Goal: Information Seeking & Learning: Learn about a topic

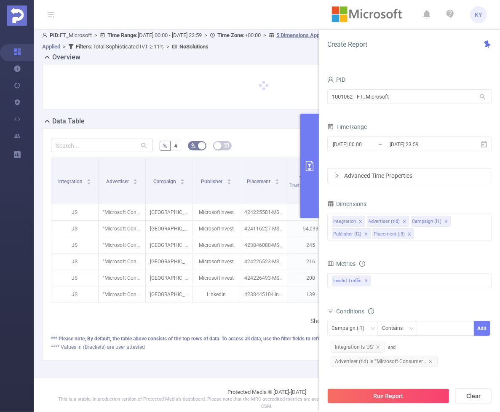
scroll to position [8, 0]
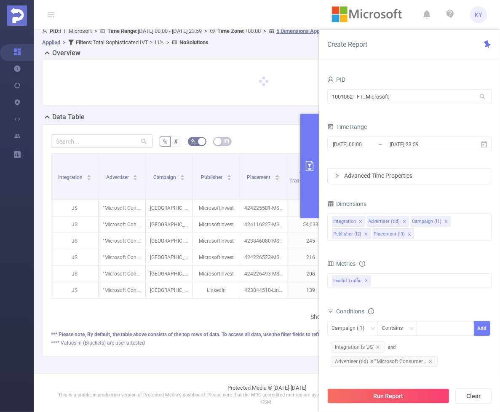
click at [312, 177] on button "primary" at bounding box center [310, 166] width 19 height 105
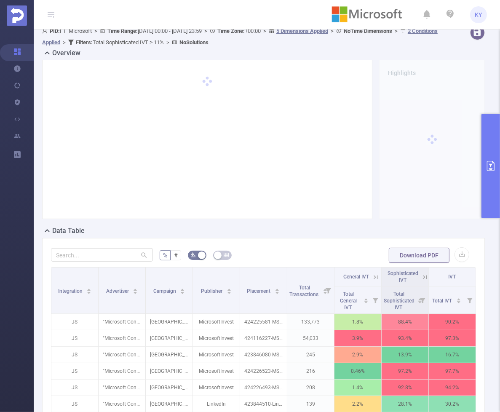
click at [422, 274] on icon at bounding box center [426, 278] width 8 height 8
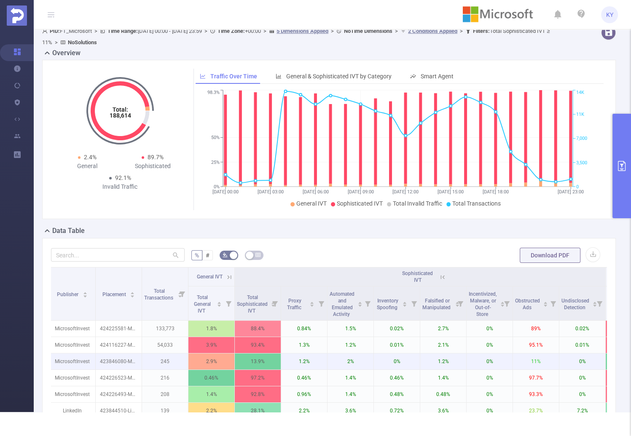
scroll to position [0, 31]
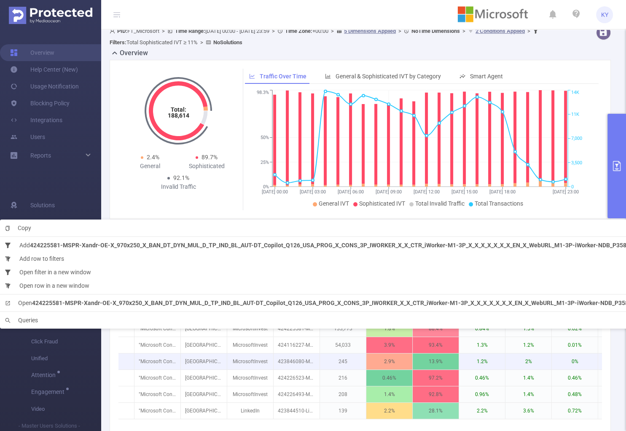
click at [328, 362] on p "245" at bounding box center [343, 362] width 46 height 16
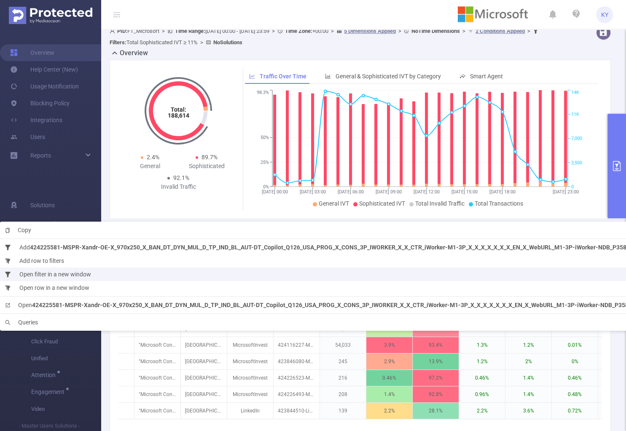
click at [211, 277] on li "Open filter in a new window" at bounding box center [346, 274] width 692 height 13
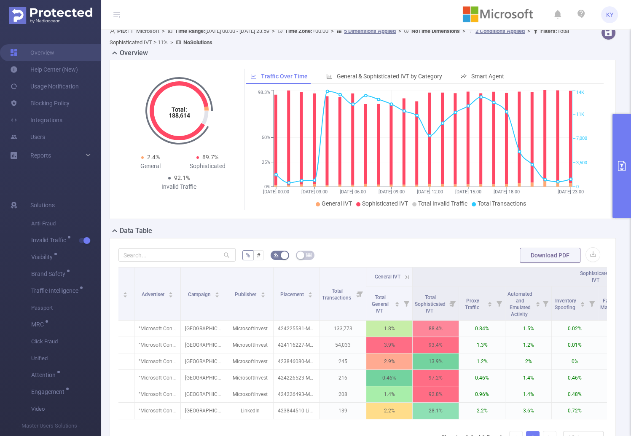
click at [467, 234] on div "Data Table" at bounding box center [366, 232] width 513 height 12
click at [500, 189] on button "primary" at bounding box center [621, 166] width 19 height 105
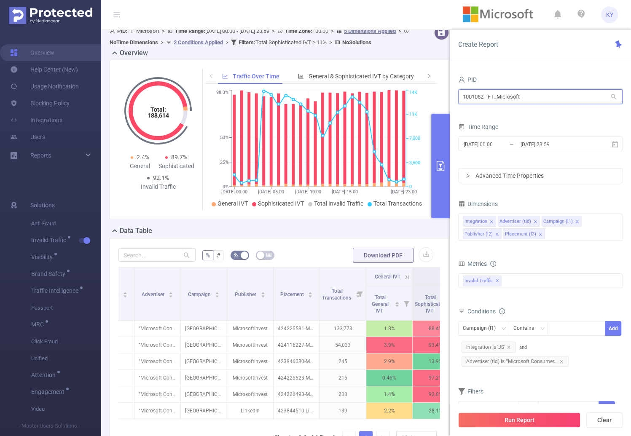
click at [500, 94] on input "1001062 - FT_Microsoft" at bounding box center [540, 96] width 164 height 15
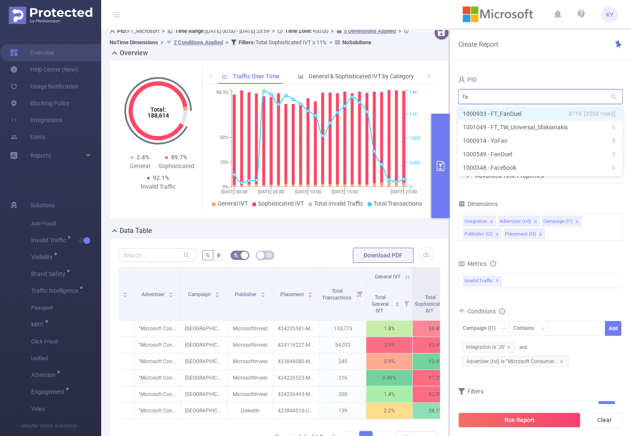
type input "fan"
click at [500, 112] on li "1000933 - FT_FanDuel 871K [355K rows]" at bounding box center [540, 113] width 164 height 13
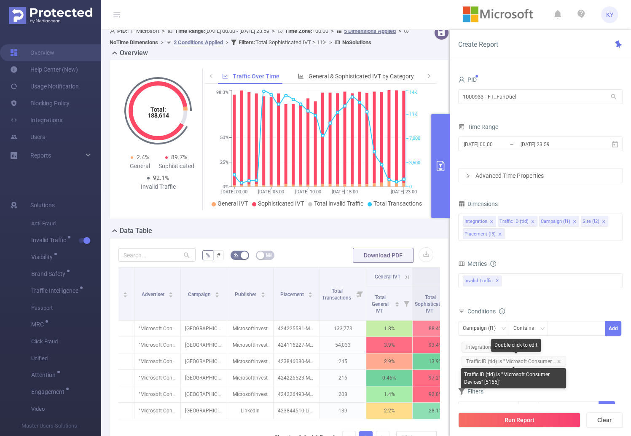
click at [500, 358] on span "Traffic ID (tid) Is '"Microsoft Consumer..." at bounding box center [514, 361] width 105 height 11
click at [500, 361] on icon "icon: close" at bounding box center [559, 362] width 4 height 4
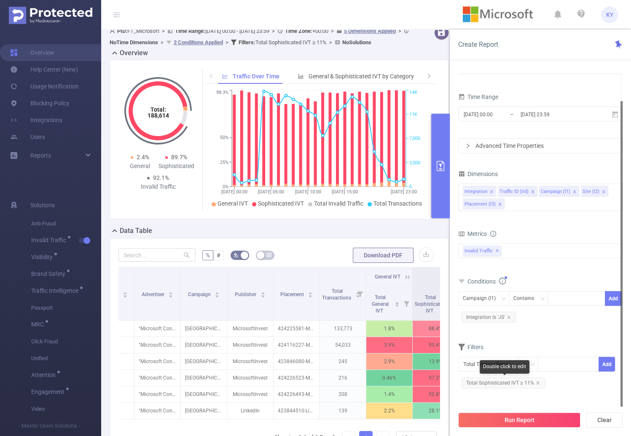
click at [500, 384] on span "Total Sophisticated IVT ≥ 11%" at bounding box center [503, 383] width 83 height 11
click at [500, 384] on icon "icon: close" at bounding box center [538, 383] width 4 height 4
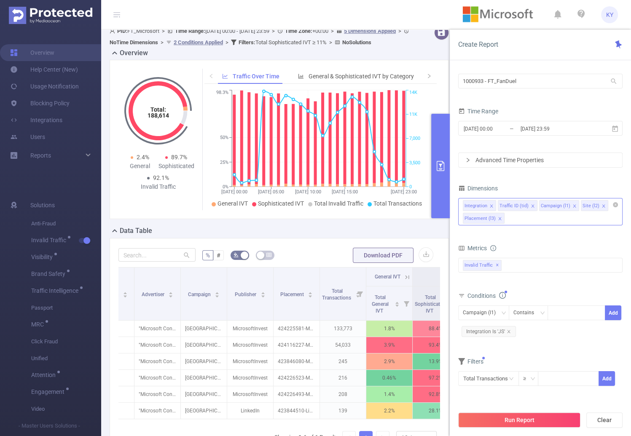
click at [500, 220] on div "Integration Traffic ID (tid) Campaign (l1) Site (l2) Placement (l3)" at bounding box center [540, 211] width 164 height 27
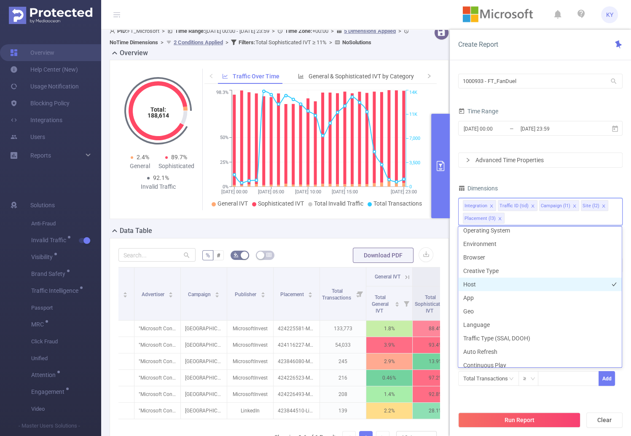
click at [486, 284] on li "Host" at bounding box center [540, 284] width 164 height 13
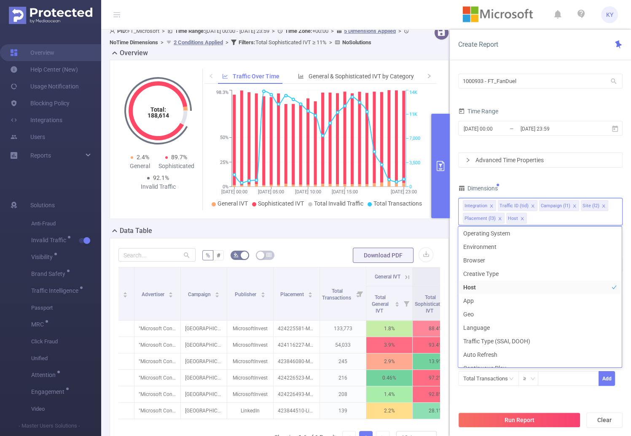
click at [500, 174] on div "PID 1000933 - FT_FanDuel 1000933 - FT_FanDuel Time Range 2025-08-17 00:00 _ 202…" at bounding box center [540, 227] width 164 height 339
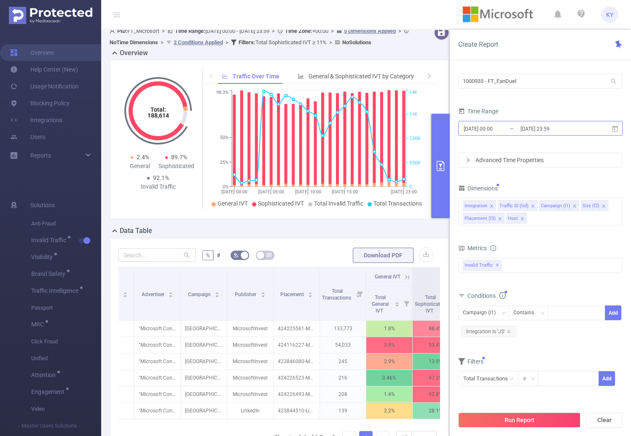
click at [500, 132] on input "2025-08-17 23:59" at bounding box center [554, 128] width 68 height 11
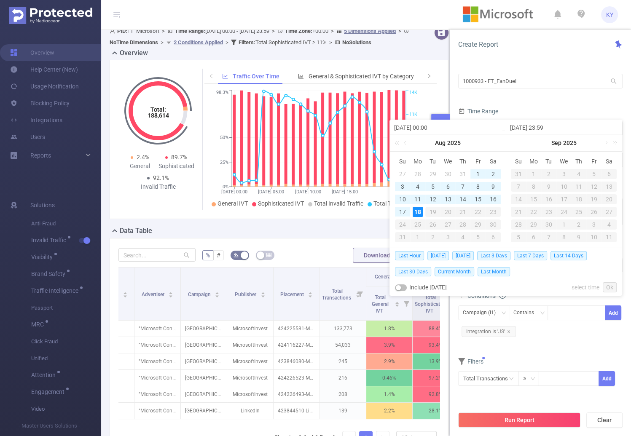
click at [415, 269] on span "Last 30 Days" at bounding box center [413, 271] width 36 height 9
type input "2025-07-19 00:00"
type input "2025-08-18 23:59"
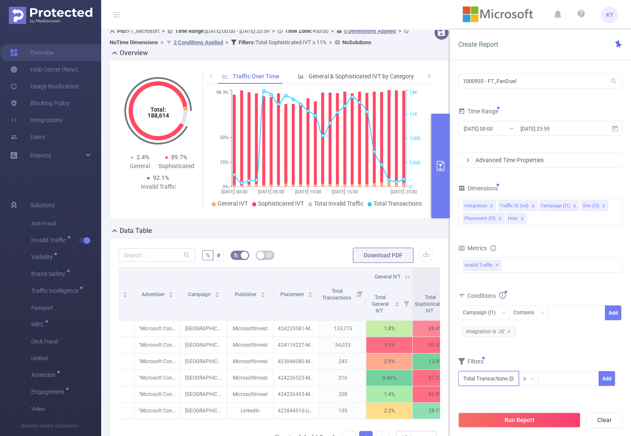
click at [484, 376] on input "text" at bounding box center [488, 378] width 61 height 15
click at [500, 347] on form "Dimensions Integration Traffic ID (tid) Campaign (l1) Site (l2) Placement (l3) …" at bounding box center [540, 290] width 164 height 215
click at [500, 379] on input "text" at bounding box center [488, 378] width 61 height 15
click at [489, 313] on li "Invalid Traffic" at bounding box center [488, 314] width 61 height 13
click at [500, 311] on li "Sophisticated IVT" at bounding box center [547, 314] width 61 height 13
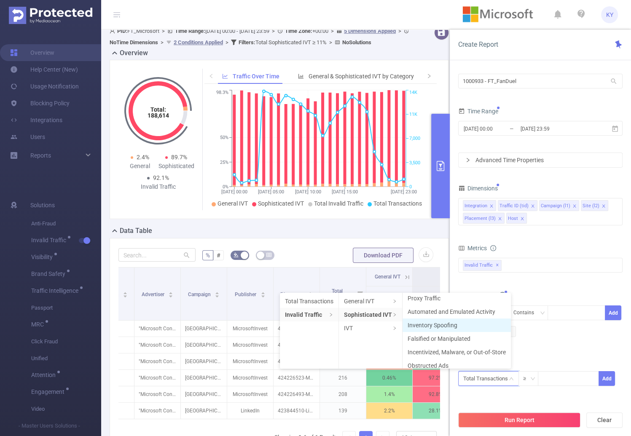
scroll to position [35, 0]
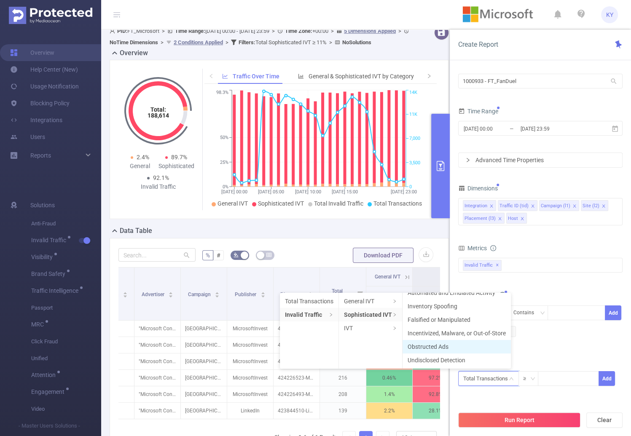
click at [438, 348] on li "Obstructed Ads" at bounding box center [457, 346] width 108 height 13
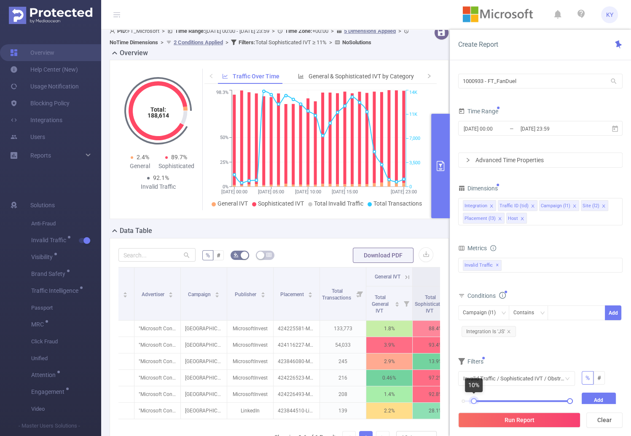
drag, startPoint x: 464, startPoint y: 399, endPoint x: 474, endPoint y: 400, distance: 10.1
click at [474, 400] on div at bounding box center [474, 401] width 6 height 6
click at [500, 397] on button "Add" at bounding box center [599, 400] width 35 height 15
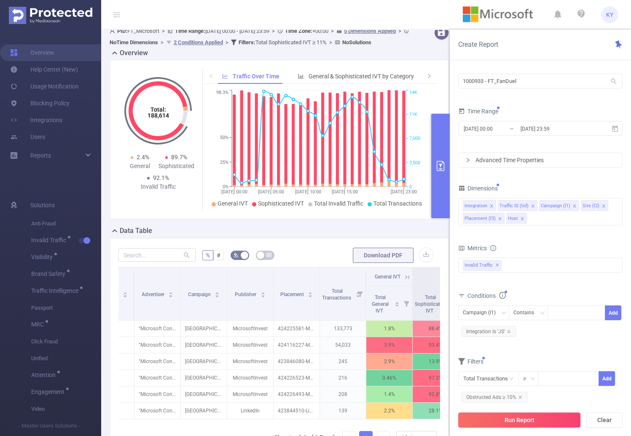
click at [500, 412] on button "Run Report" at bounding box center [519, 420] width 122 height 15
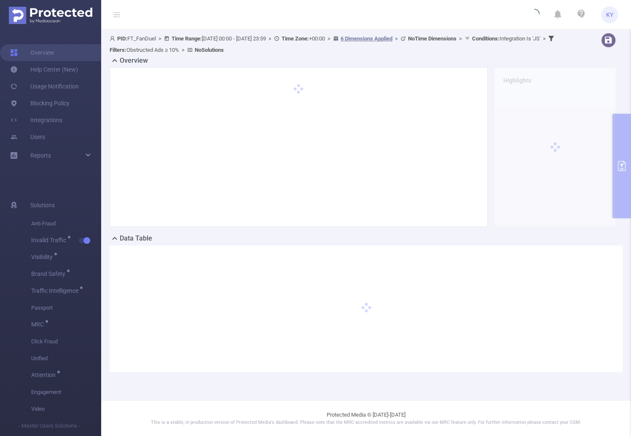
scroll to position [0, 0]
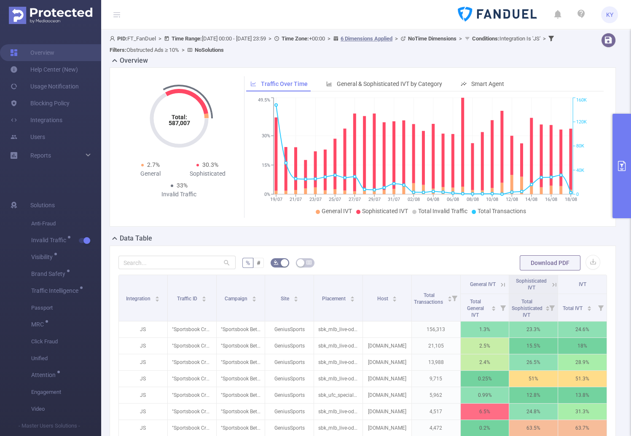
click at [500, 283] on th "IVT" at bounding box center [582, 284] width 49 height 19
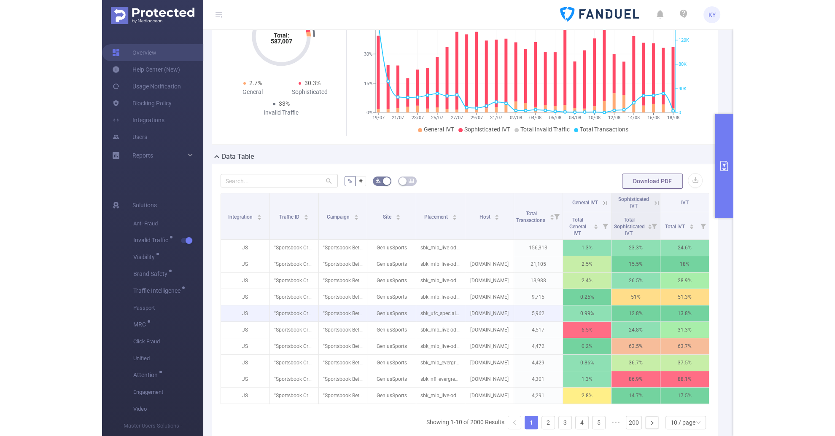
scroll to position [157, 0]
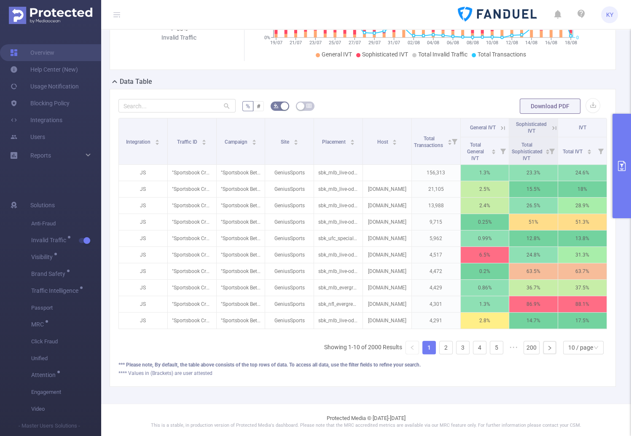
click at [500, 126] on icon at bounding box center [553, 128] width 10 height 8
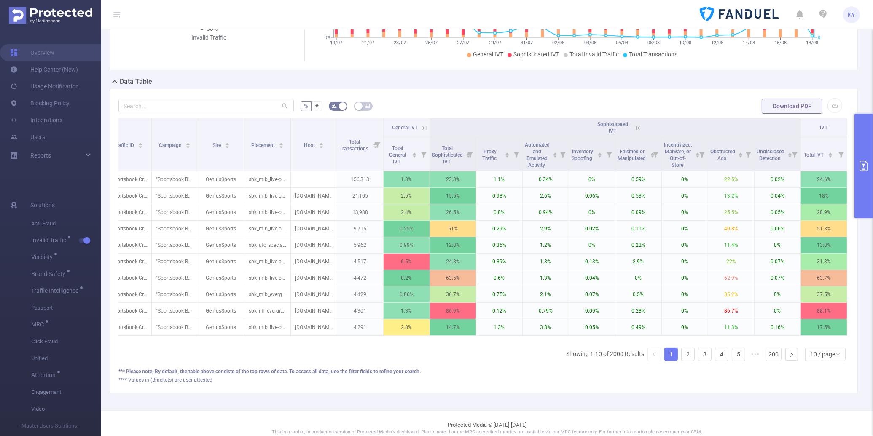
scroll to position [0, 0]
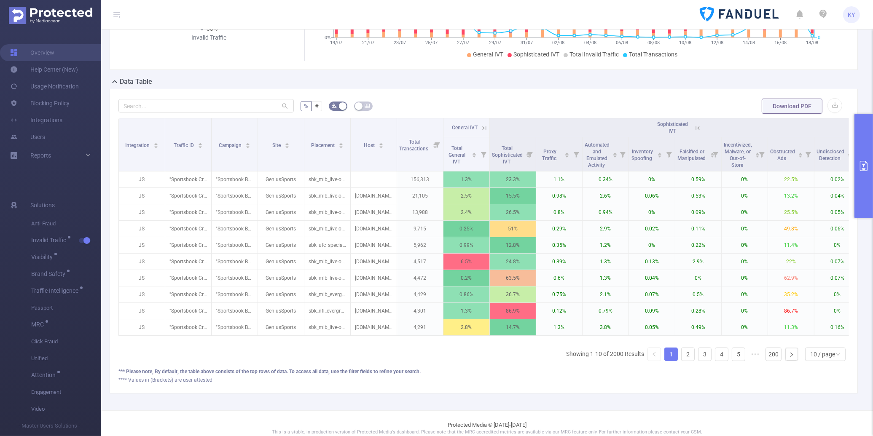
click at [500, 190] on button "primary" at bounding box center [863, 166] width 19 height 105
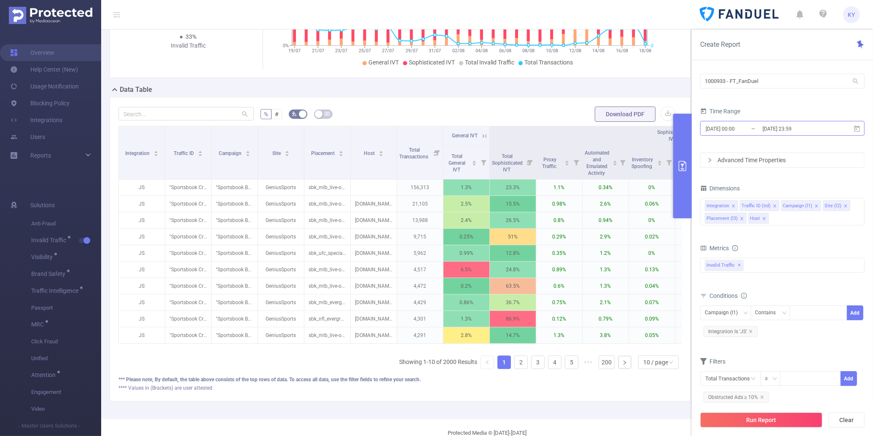
click at [500, 126] on input "2025-08-18 23:59" at bounding box center [796, 128] width 68 height 11
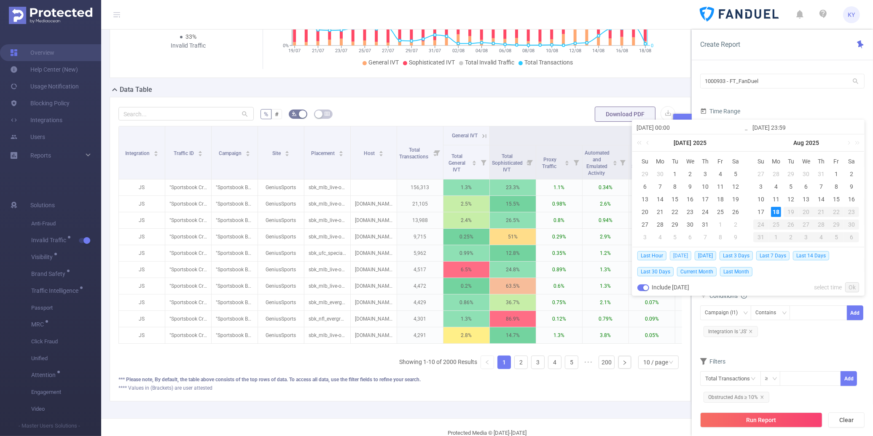
click at [500, 254] on span "Today" at bounding box center [680, 255] width 21 height 9
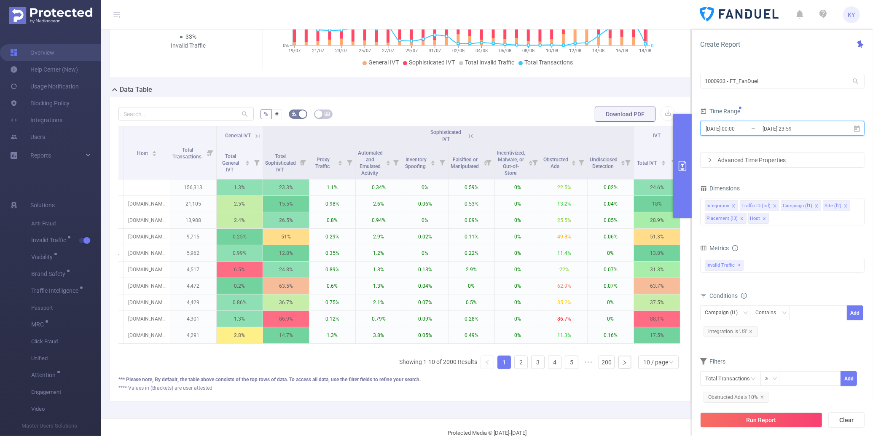
scroll to position [0, 81]
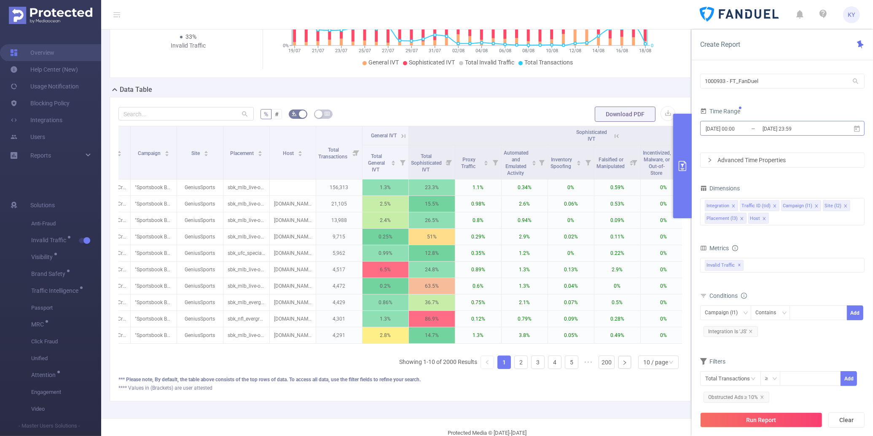
click at [500, 127] on input "2025-08-18 23:59" at bounding box center [796, 128] width 68 height 11
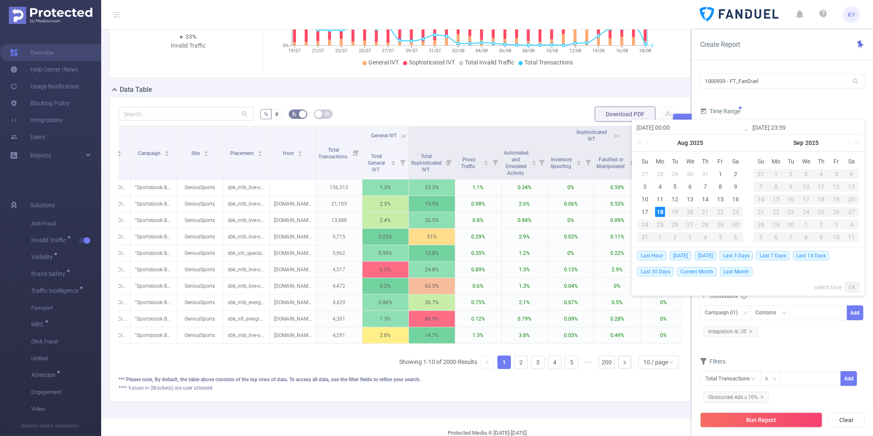
click at [500, 100] on div "% # Download PDF Integration Traffic ID Campaign Site Placement Host Total Tran…" at bounding box center [400, 249] width 581 height 305
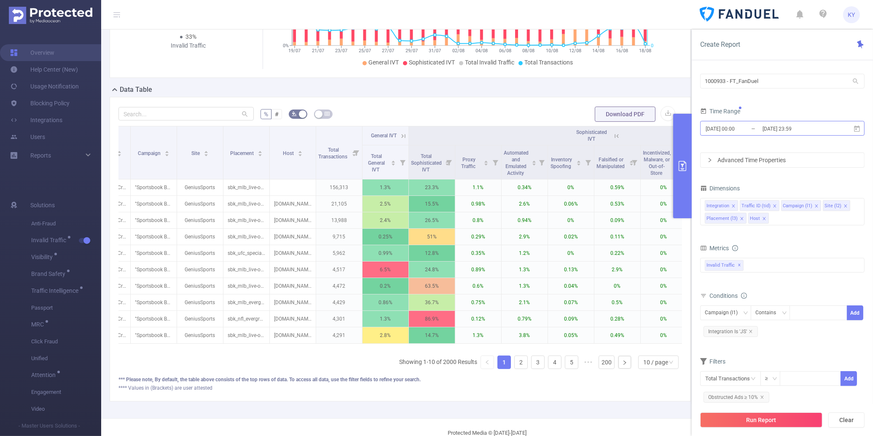
click at [500, 129] on input "2025-08-18 23:59" at bounding box center [796, 128] width 68 height 11
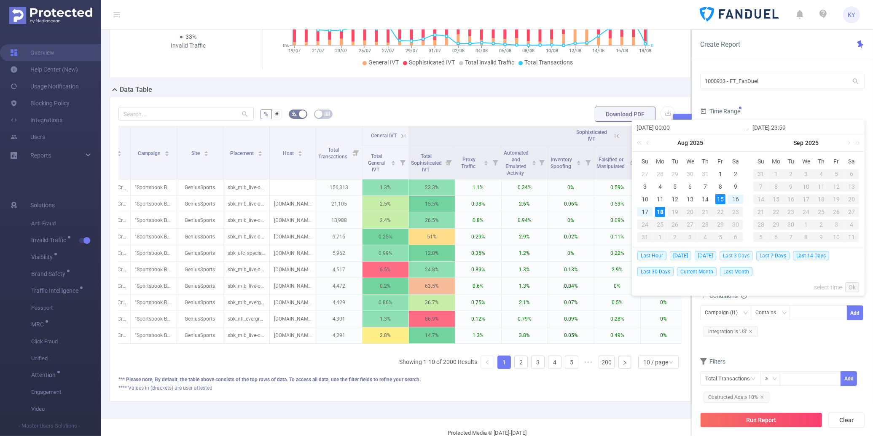
click at [500, 255] on span "Last 3 Days" at bounding box center [736, 255] width 33 height 9
type input "2025-08-15 00:00"
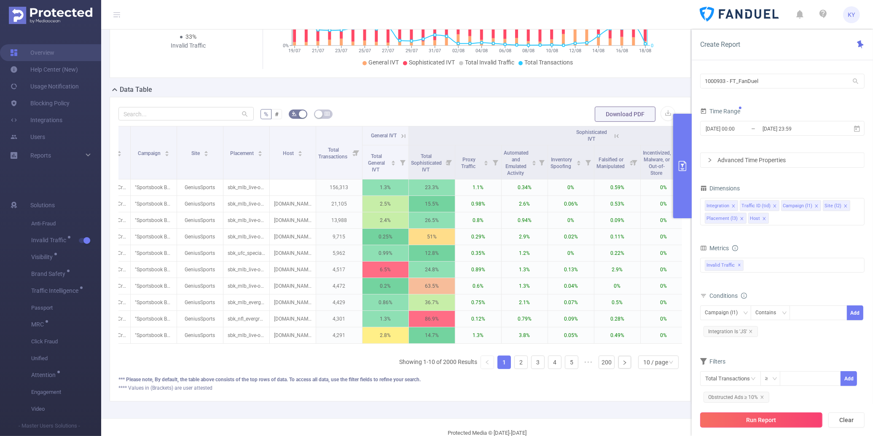
click at [500, 412] on button "Run Report" at bounding box center [761, 420] width 122 height 15
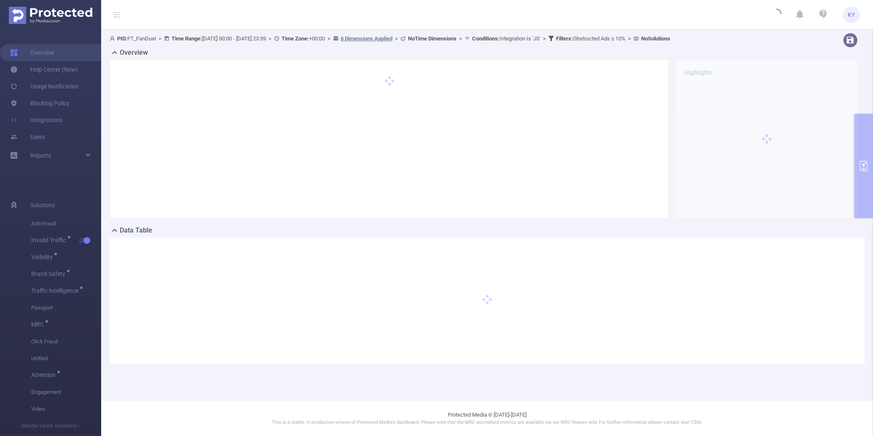
scroll to position [0, 0]
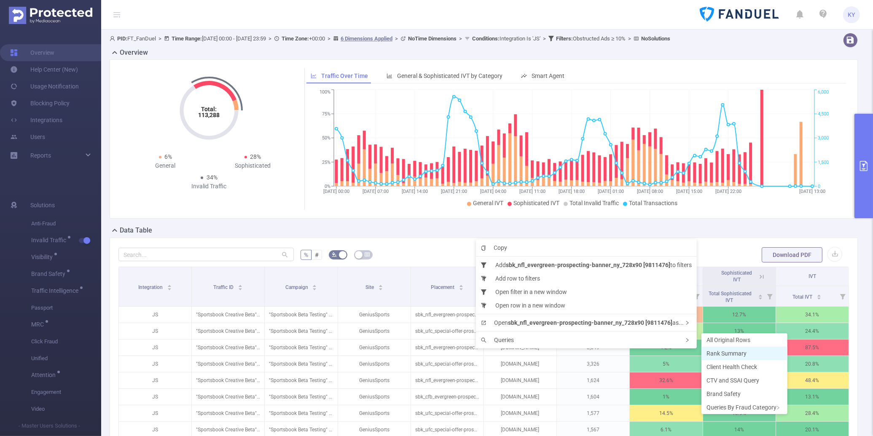
click at [500, 354] on span "Rank Summary" at bounding box center [726, 353] width 40 height 7
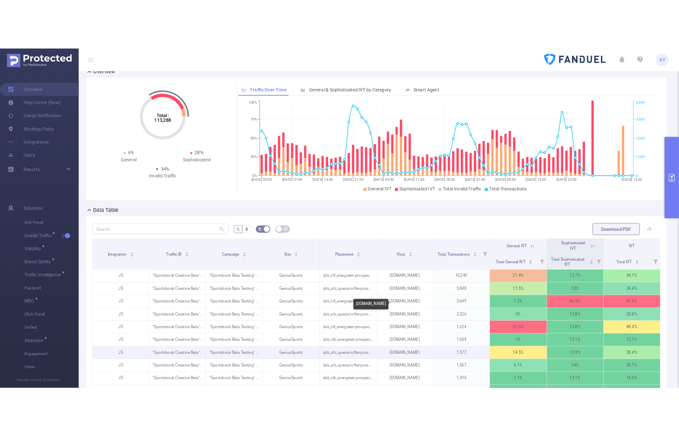
scroll to position [74, 0]
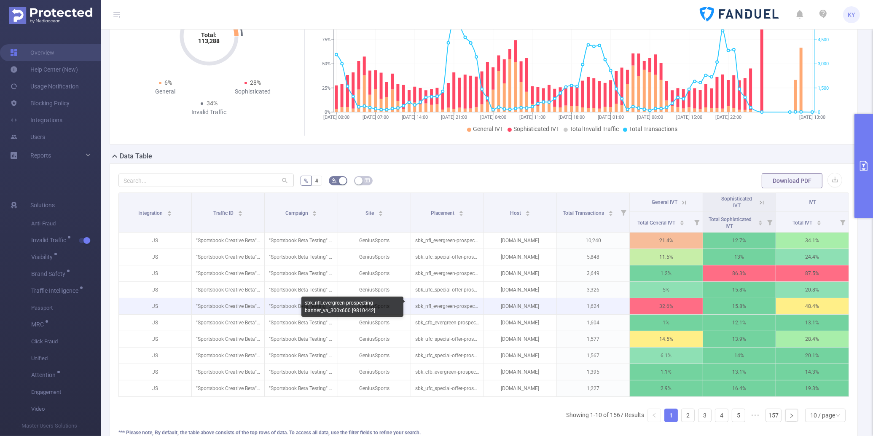
click at [449, 306] on p "sbk_nfl_evergreen-prospecting-banner_va_300x600 [9810442]" at bounding box center [447, 306] width 73 height 16
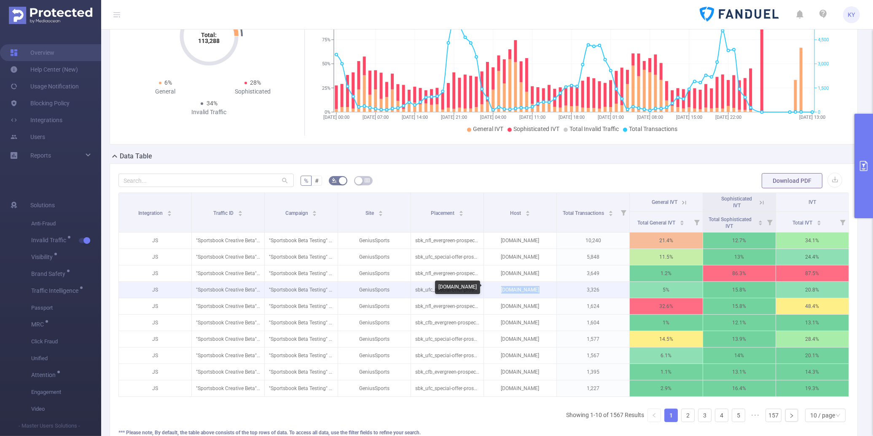
drag, startPoint x: 498, startPoint y: 289, endPoint x: 542, endPoint y: 289, distance: 44.3
click at [500, 289] on p "247sports.com" at bounding box center [520, 290] width 73 height 16
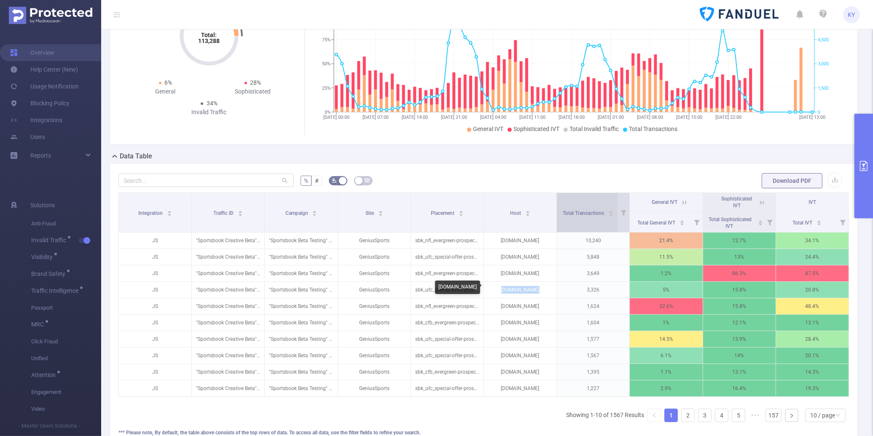
copy p "247sports.com"
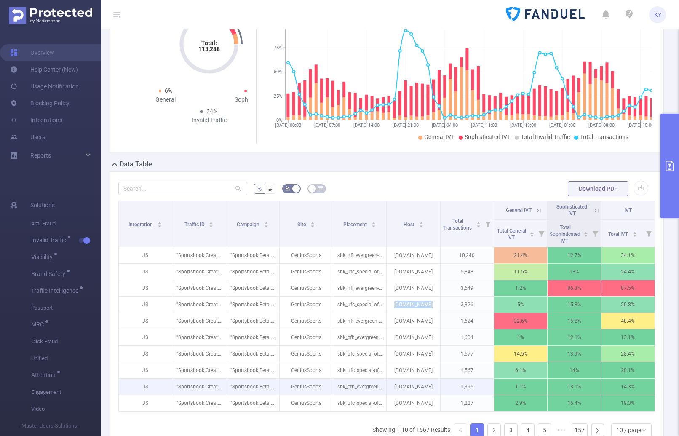
scroll to position [82, 0]
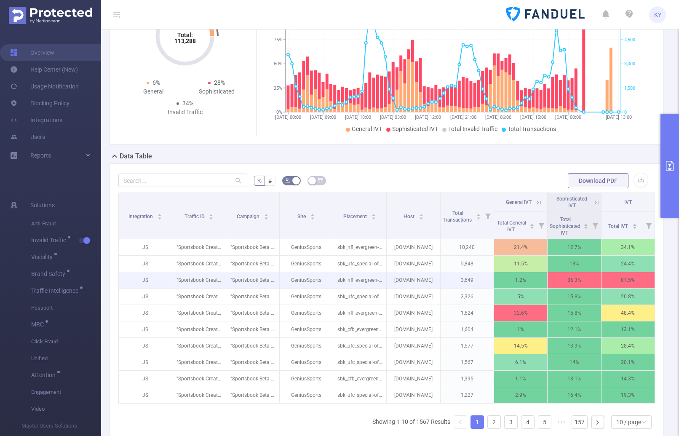
click at [431, 274] on p "mail.aol.com" at bounding box center [413, 280] width 53 height 16
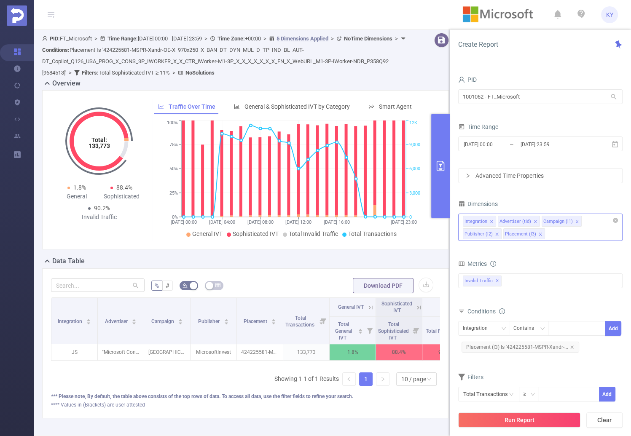
click at [564, 238] on div "Integration Advertiser (tid) Campaign (l1) Publisher (l2) Placement (l3)" at bounding box center [540, 227] width 164 height 27
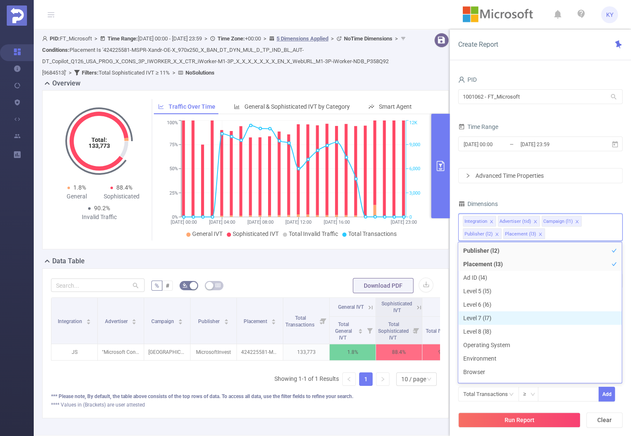
scroll to position [175, 0]
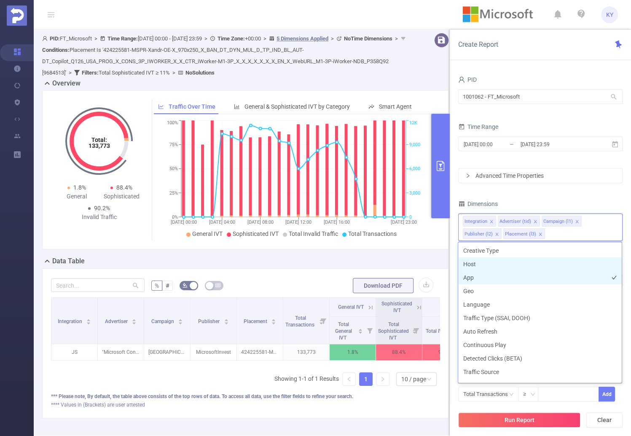
drag, startPoint x: 485, startPoint y: 265, endPoint x: 491, endPoint y: 274, distance: 10.6
click at [485, 264] on li "Host" at bounding box center [540, 264] width 164 height 13
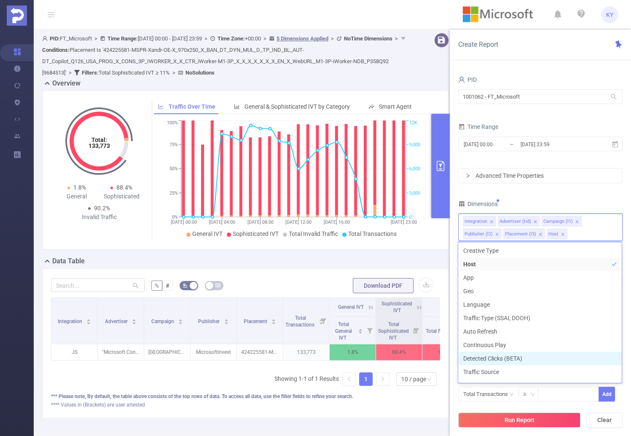
scroll to position [185, 0]
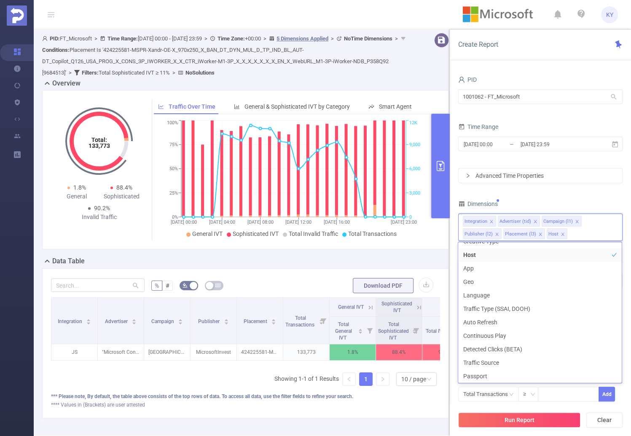
click at [540, 420] on button "Run Report" at bounding box center [519, 420] width 122 height 15
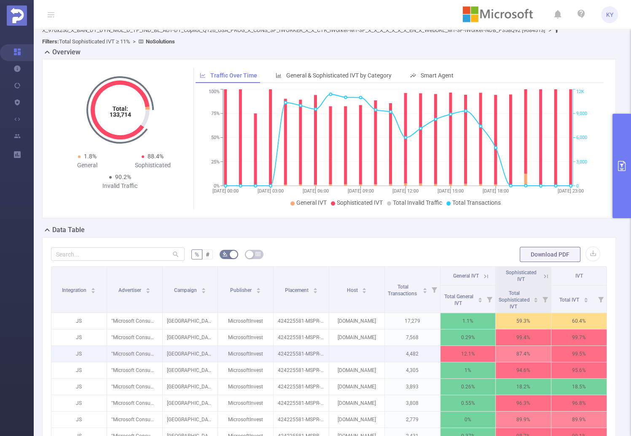
scroll to position [72, 0]
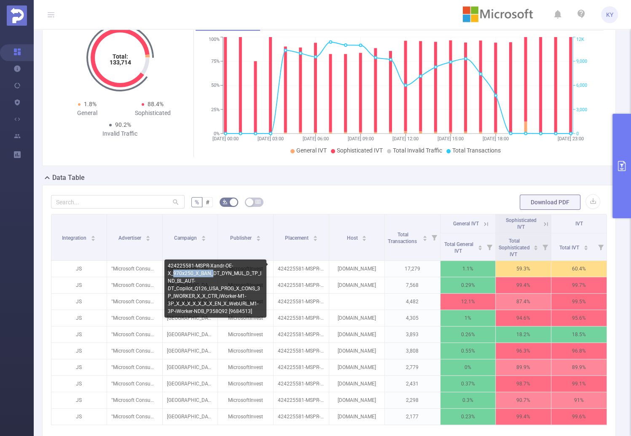
drag, startPoint x: 175, startPoint y: 272, endPoint x: 212, endPoint y: 271, distance: 37.1
click at [212, 271] on div "424225581-MSPR-Xandr-OE-X_970x250_X_BAN_DT_DYN_MUL_D_TP_IND_BL_AUT-DT_Copilot_Q…" at bounding box center [215, 289] width 102 height 58
copy div "970x250_X_BAN_"
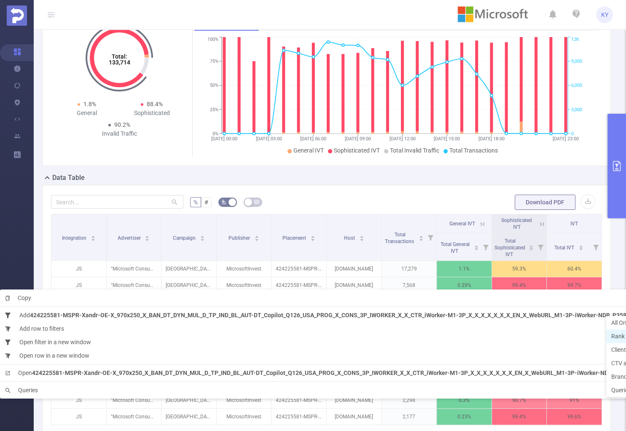
click at [618, 336] on span "Rank Summary" at bounding box center [631, 336] width 40 height 7
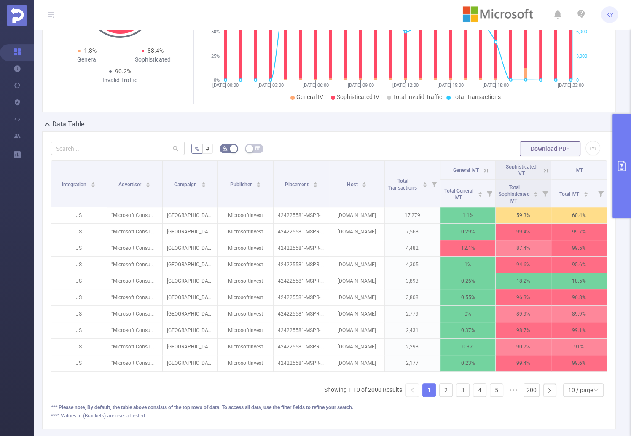
scroll to position [175, 0]
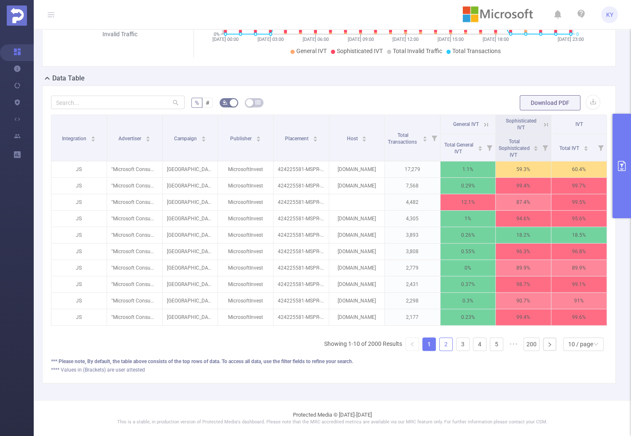
click at [440, 338] on link "2" at bounding box center [446, 344] width 13 height 13
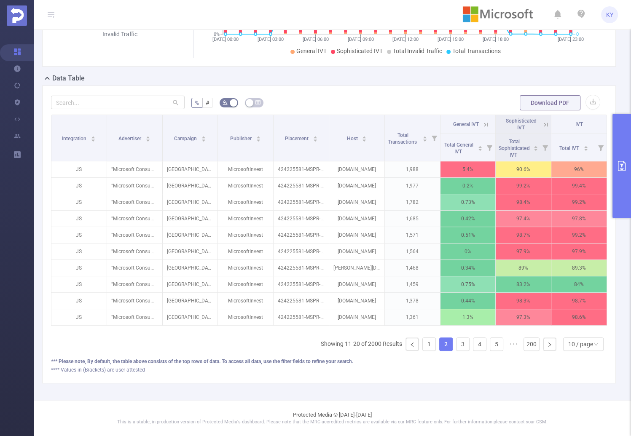
click at [449, 348] on ul "Showing 11-20 of 2000 Results 1 2 3 4 5 ••• 200 10 / page" at bounding box center [464, 344] width 286 height 13
click at [462, 338] on link "3" at bounding box center [463, 344] width 13 height 13
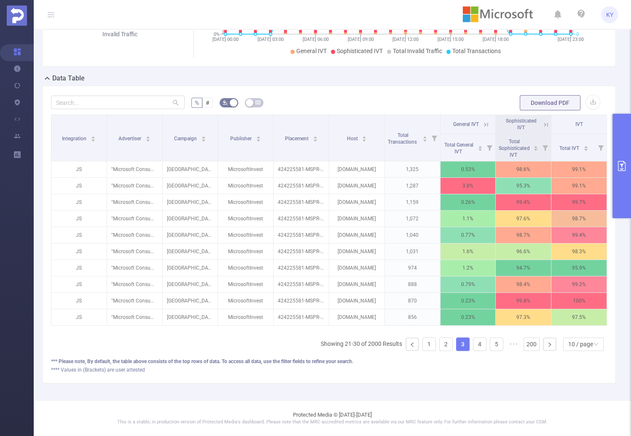
click at [468, 332] on div "Integration Advertiser Campaign Publisher Placement Host Total Transactions Gen…" at bounding box center [329, 236] width 556 height 243
click at [473, 344] on link "4" at bounding box center [479, 344] width 13 height 13
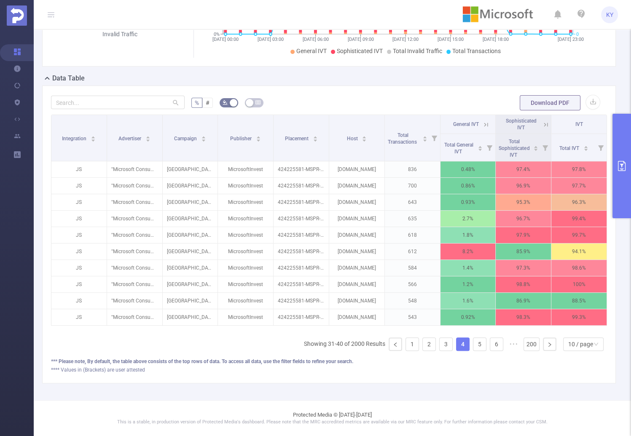
click at [482, 341] on ul "Showing 31-40 of 2000 Results 1 2 3 4 5 6 ••• 200 10 / page" at bounding box center [455, 344] width 303 height 13
click at [478, 344] on link "5" at bounding box center [479, 344] width 13 height 13
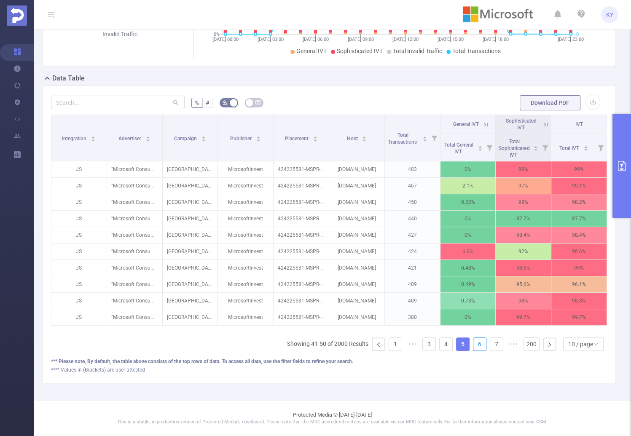
click at [478, 344] on link "6" at bounding box center [479, 344] width 13 height 13
click at [490, 344] on link "7" at bounding box center [496, 344] width 13 height 13
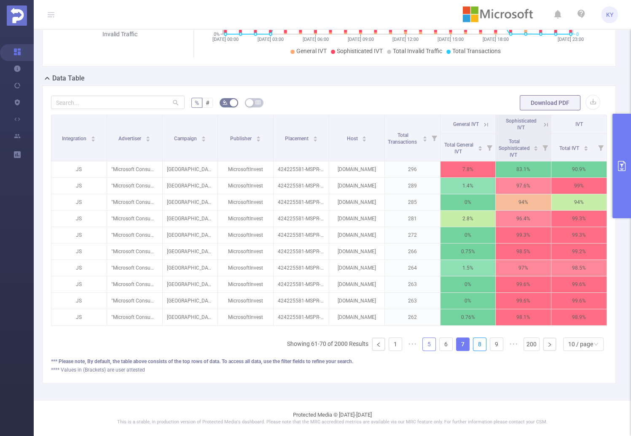
click at [478, 344] on link "8" at bounding box center [479, 344] width 13 height 13
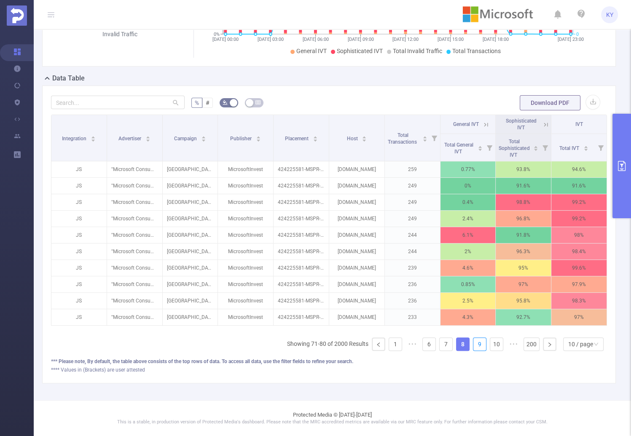
click at [478, 344] on link "9" at bounding box center [479, 344] width 13 height 13
click at [490, 344] on link "10" at bounding box center [496, 344] width 13 height 13
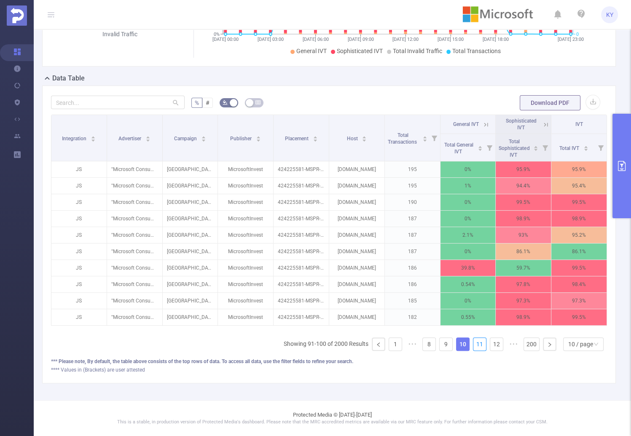
click at [478, 344] on link "11" at bounding box center [479, 344] width 13 height 13
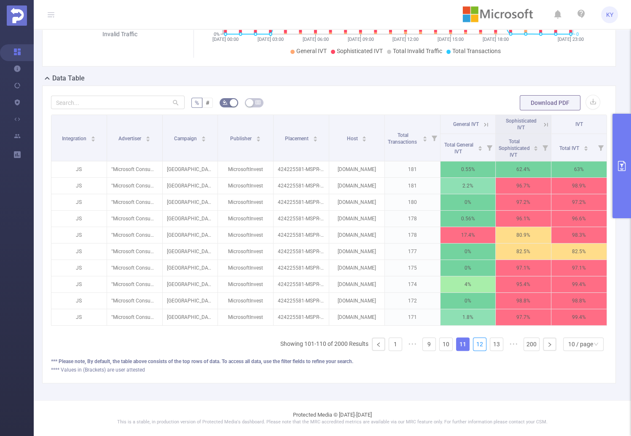
click at [478, 344] on link "12" at bounding box center [479, 344] width 13 height 13
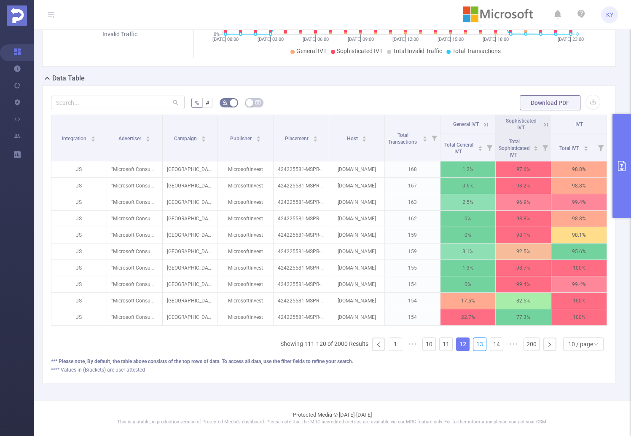
click at [478, 344] on link "13" at bounding box center [479, 344] width 13 height 13
click at [490, 344] on link "14" at bounding box center [496, 344] width 13 height 13
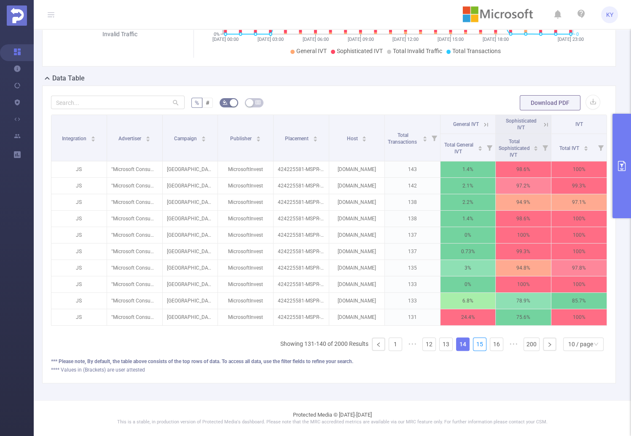
click at [478, 344] on link "15" at bounding box center [479, 344] width 13 height 13
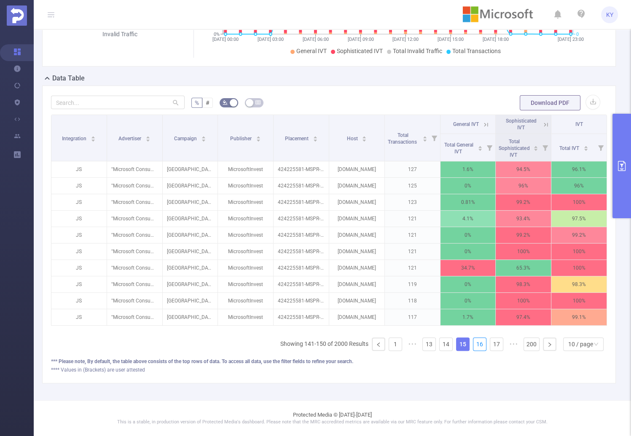
click at [478, 344] on link "16" at bounding box center [479, 344] width 13 height 13
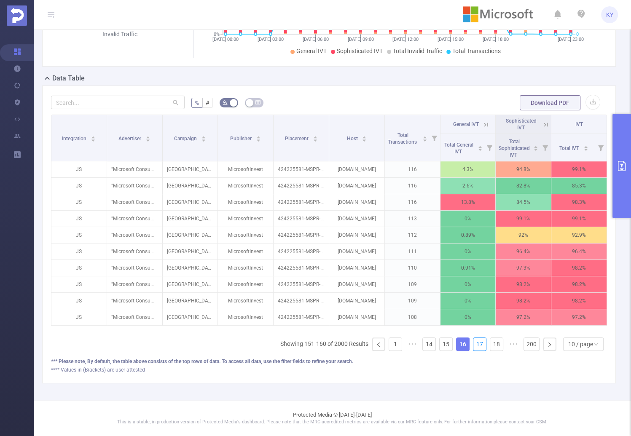
click at [478, 344] on link "17" at bounding box center [479, 344] width 13 height 13
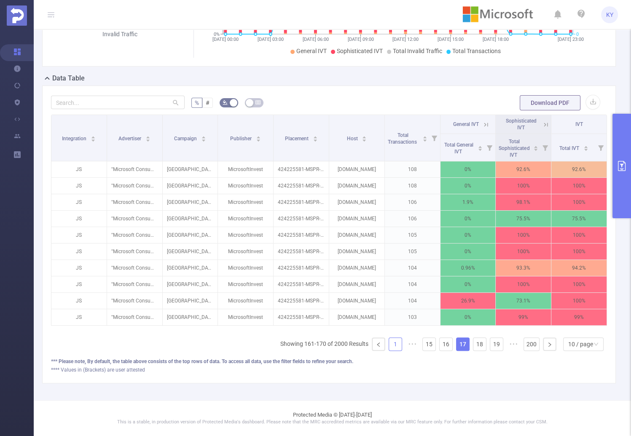
click at [392, 344] on link "1" at bounding box center [395, 344] width 13 height 13
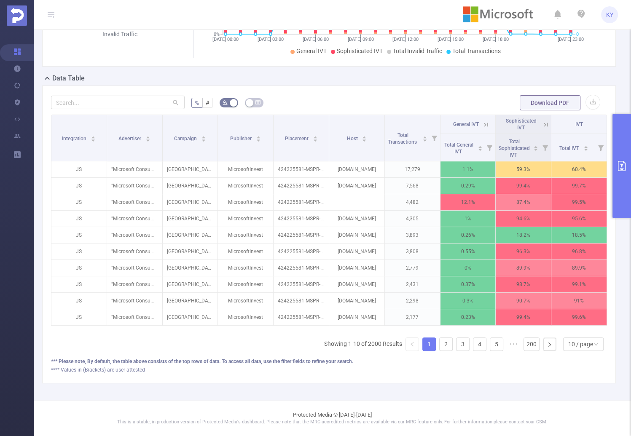
click at [542, 121] on icon at bounding box center [546, 125] width 8 height 8
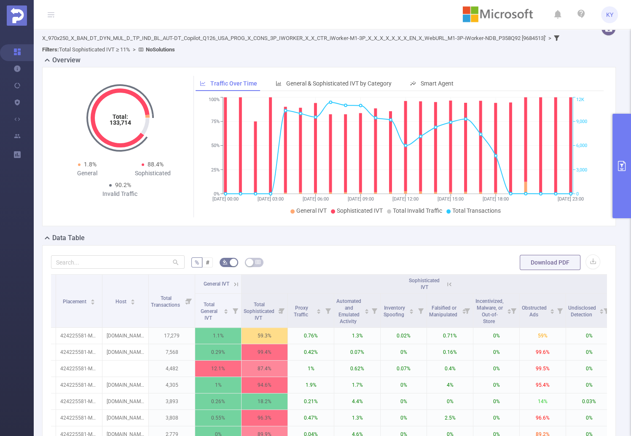
scroll to position [0, 239]
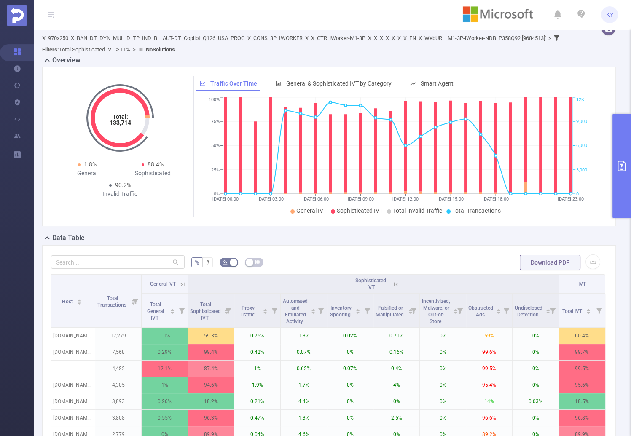
click at [396, 281] on th "Sophisticated IVT" at bounding box center [373, 284] width 371 height 19
click at [392, 283] on icon at bounding box center [396, 285] width 8 height 8
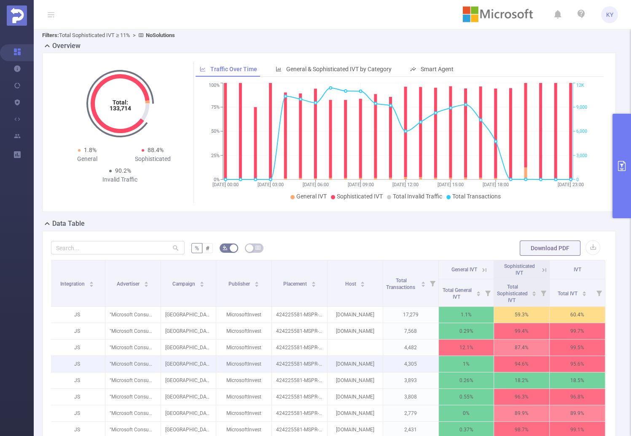
scroll to position [27, 0]
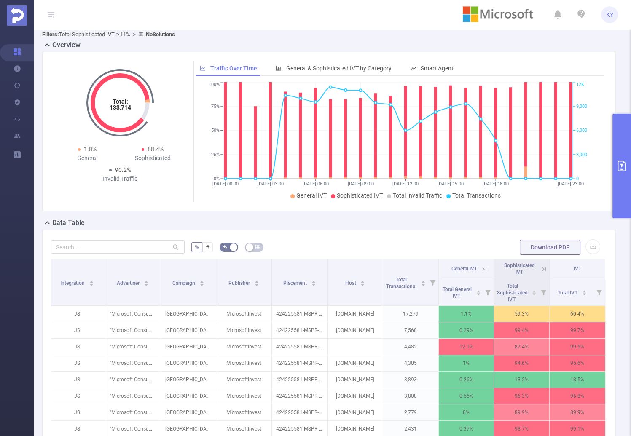
click at [623, 178] on button "primary" at bounding box center [621, 166] width 19 height 105
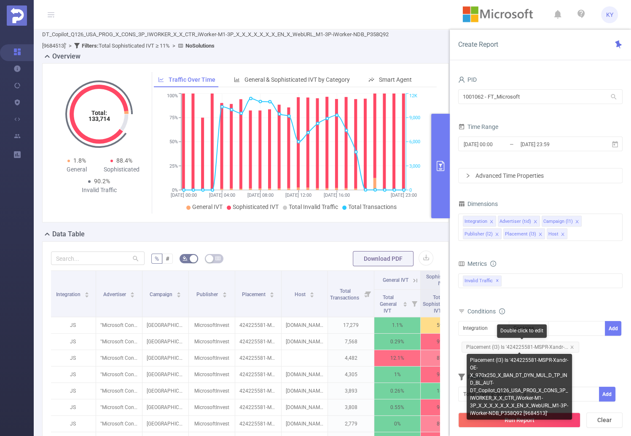
click at [570, 342] on span "Placement (l3) Is '424225581-MSPR-Xandr-..." at bounding box center [521, 347] width 118 height 11
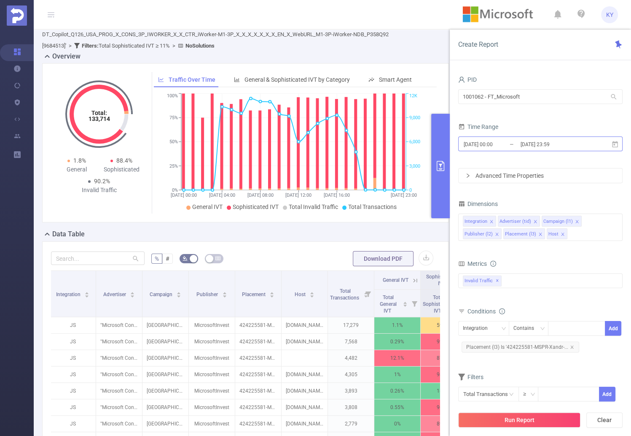
click at [561, 142] on input "2025-08-17 23:59" at bounding box center [554, 144] width 68 height 11
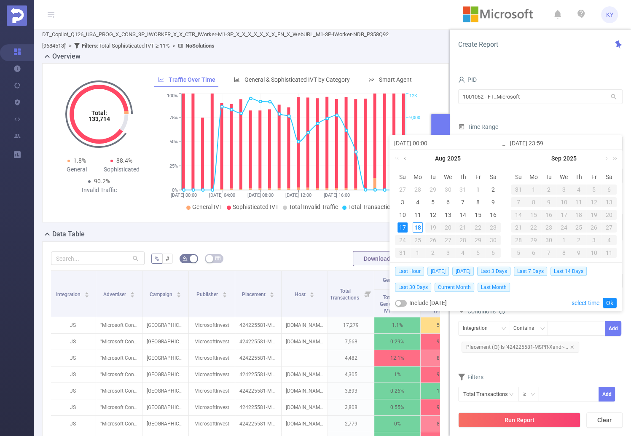
click at [409, 160] on link at bounding box center [406, 158] width 8 height 17
click at [445, 189] on div "2" at bounding box center [448, 190] width 10 height 10
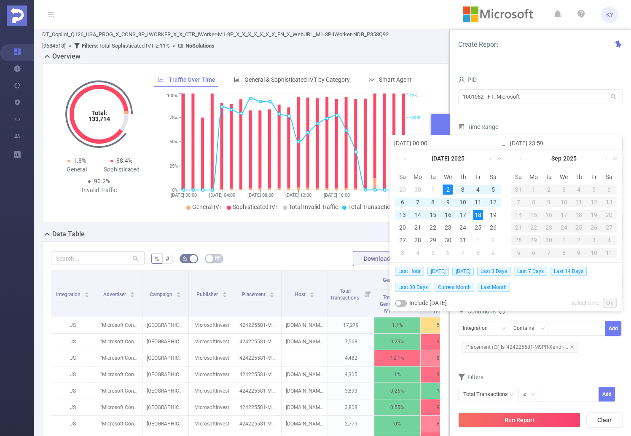
click at [479, 215] on div "18" at bounding box center [478, 215] width 10 height 10
type input "2025-07-02 00:00"
type input "2025-07-18 23:59"
type input "2025-07-02 00:00"
type input "2025-07-18 23:59"
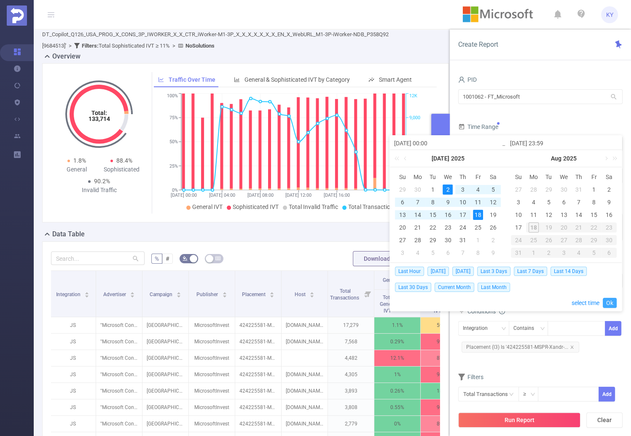
click at [607, 302] on link "Ok" at bounding box center [610, 303] width 14 height 10
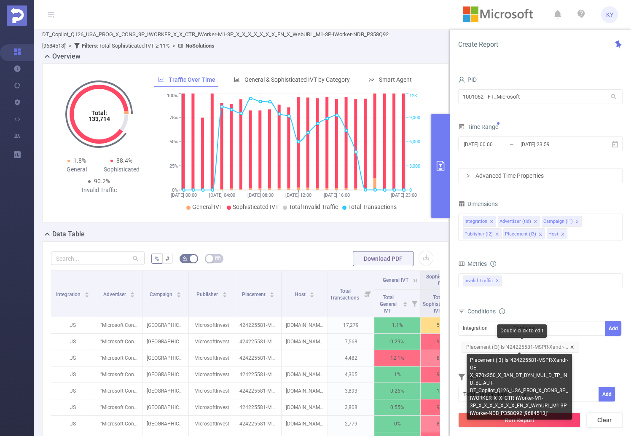
click at [570, 346] on icon "icon: close" at bounding box center [572, 347] width 4 height 4
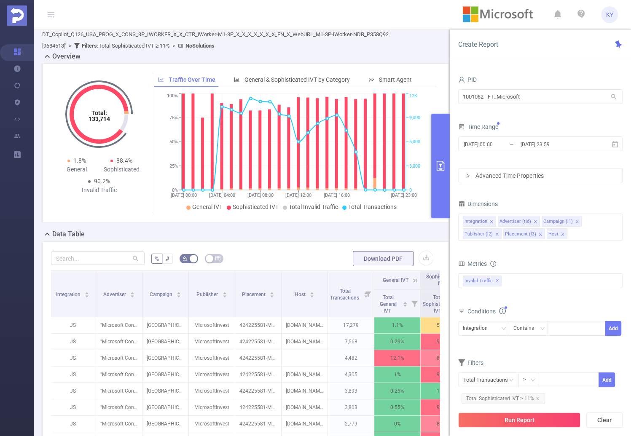
click at [559, 412] on div "Run Report Clear" at bounding box center [540, 420] width 181 height 32
click at [557, 421] on button "Run Report" at bounding box center [519, 420] width 122 height 15
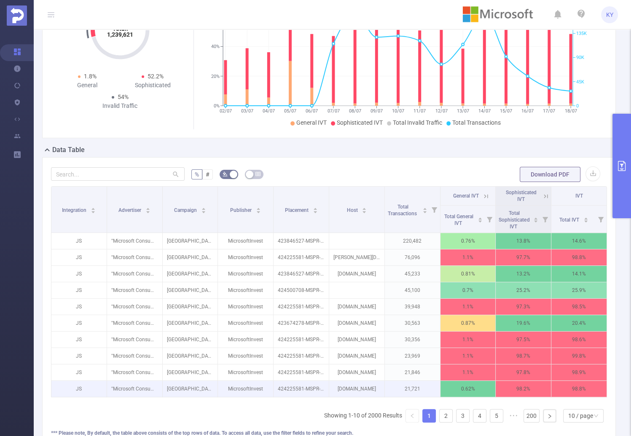
scroll to position [163, 0]
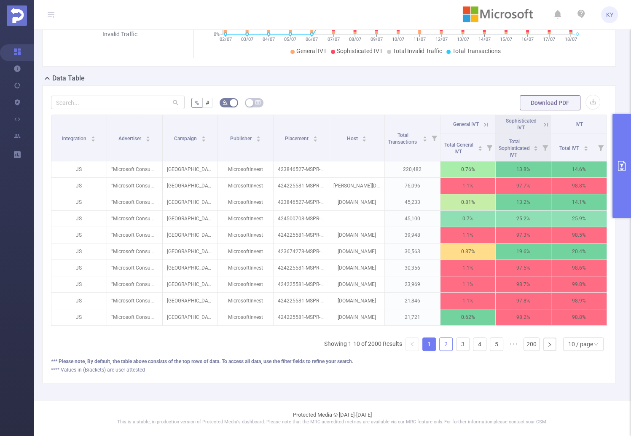
click at [440, 345] on link "2" at bounding box center [446, 344] width 13 height 13
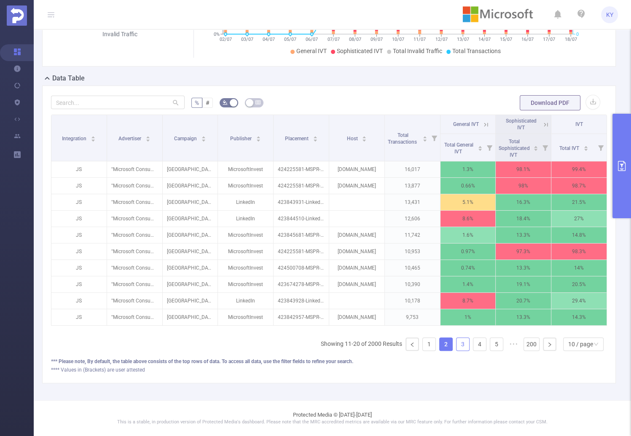
click at [457, 346] on link "3" at bounding box center [463, 344] width 13 height 13
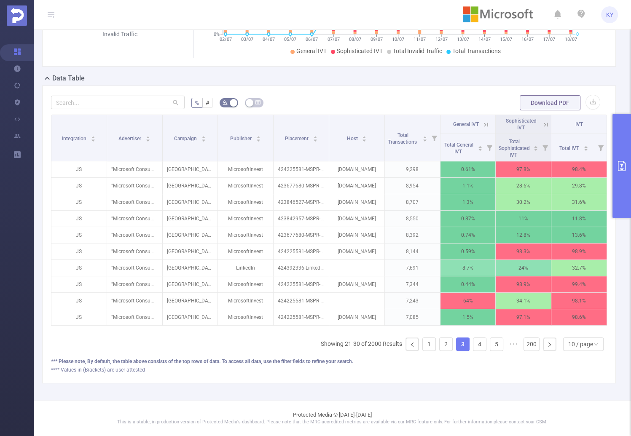
click at [542, 121] on icon at bounding box center [546, 125] width 8 height 8
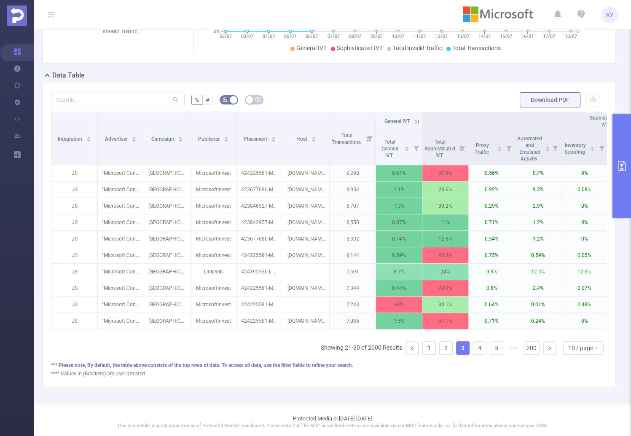
click at [618, 181] on button "primary" at bounding box center [621, 166] width 19 height 105
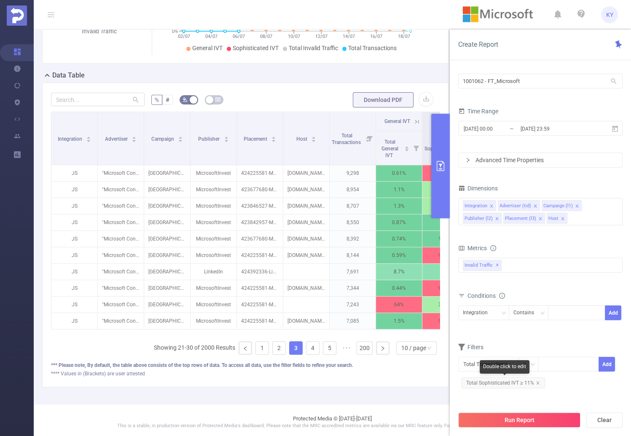
click at [539, 383] on span "Total Sophisticated IVT ≥ 11%" at bounding box center [503, 383] width 83 height 11
click at [437, 191] on button "primary" at bounding box center [440, 166] width 19 height 105
